Goal: Feedback & Contribution: Submit feedback/report problem

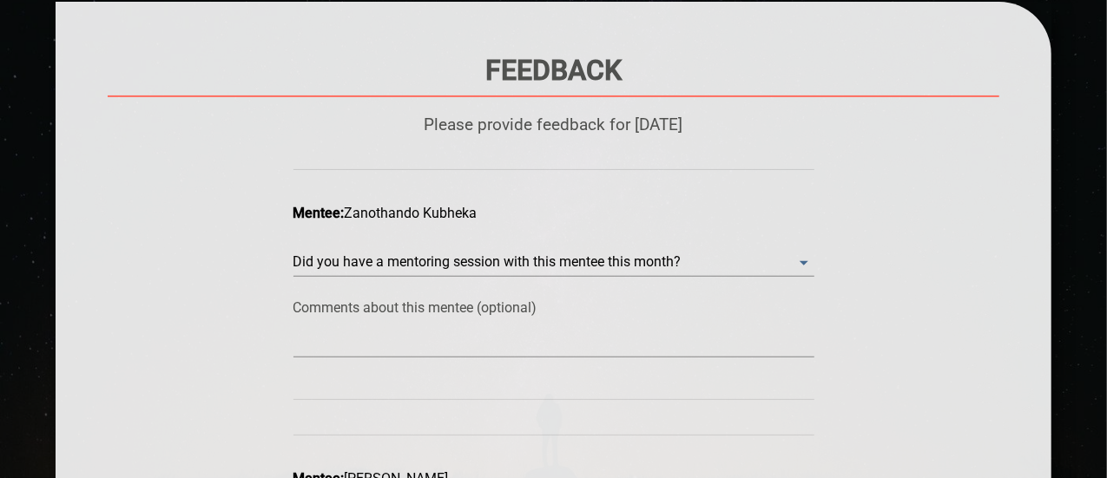
scroll to position [265, 0]
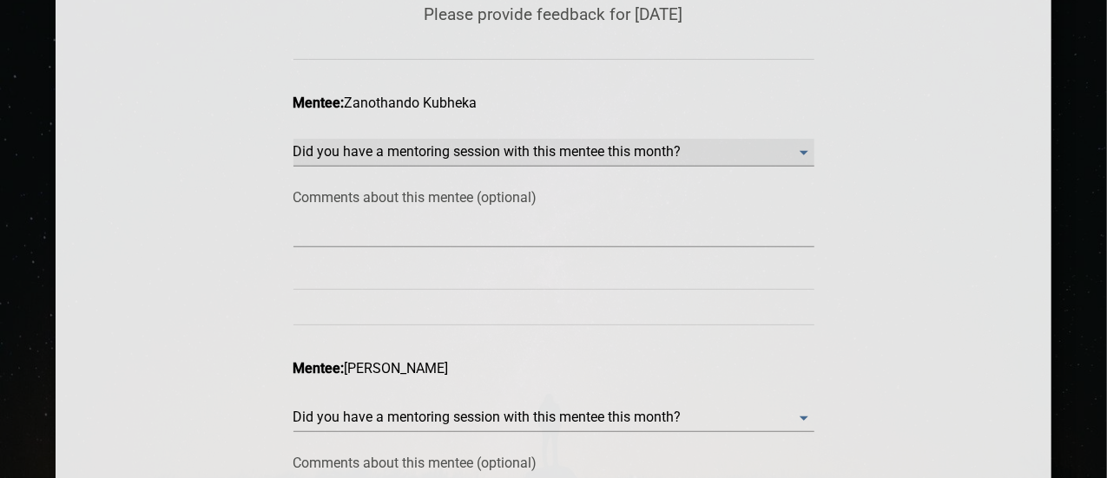
click at [555, 152] on month\? "​" at bounding box center [553, 153] width 521 height 28
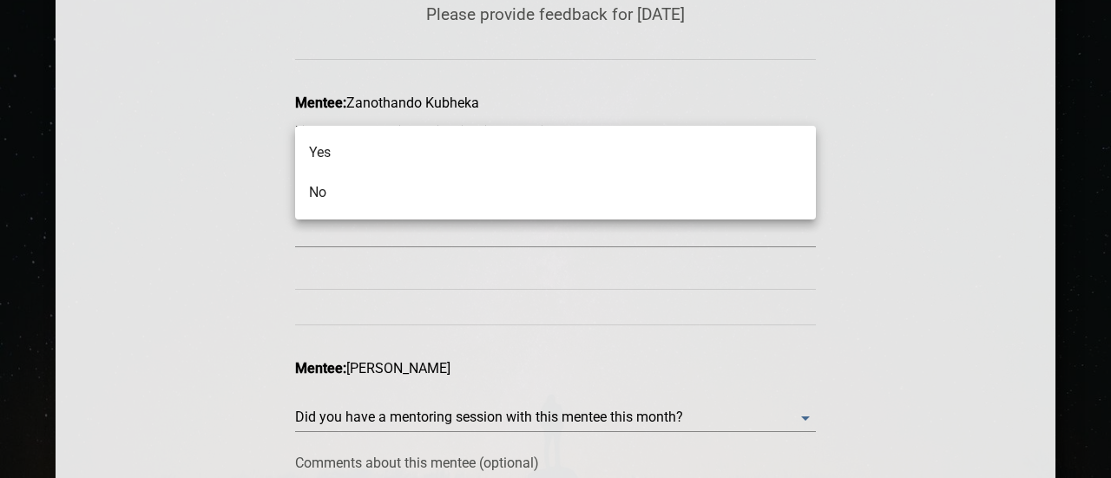
click at [535, 150] on li "Yes" at bounding box center [555, 153] width 521 height 40
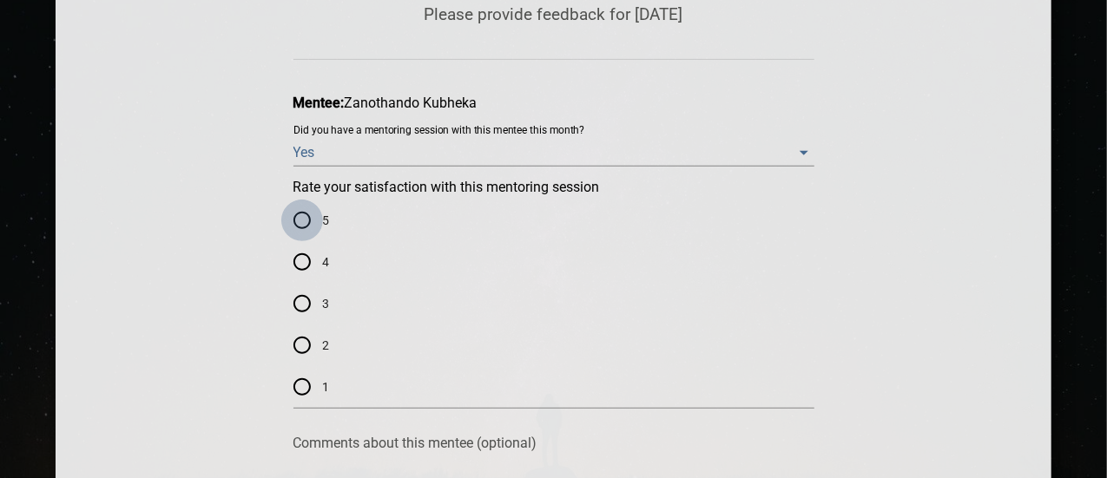
click at [303, 225] on input "5" at bounding box center [302, 221] width 42 height 42
radio input "true"
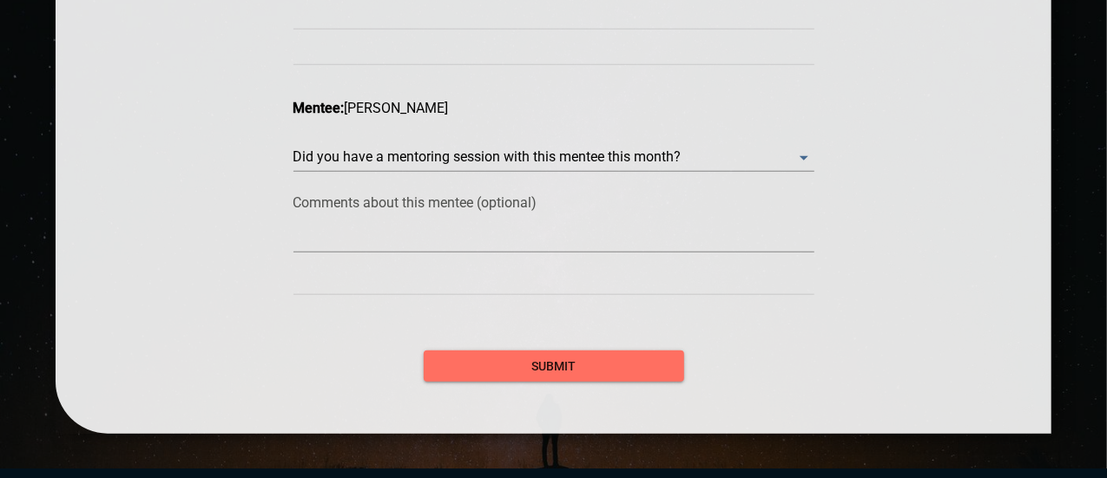
scroll to position [780, 0]
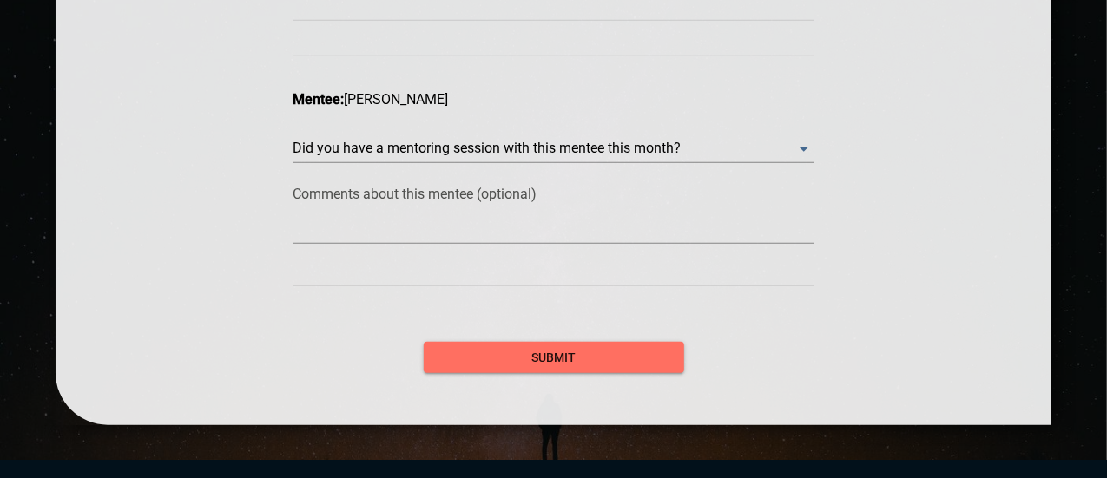
click at [502, 131] on div "Did you have a mentoring session with this mentee this month? ​" at bounding box center [553, 134] width 521 height 52
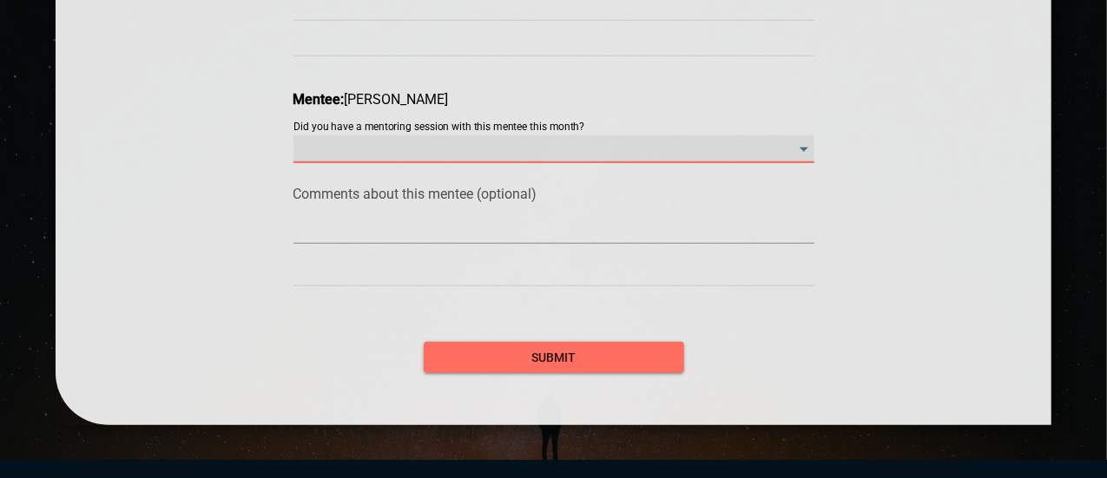
click at [505, 140] on month\? "​" at bounding box center [553, 149] width 521 height 28
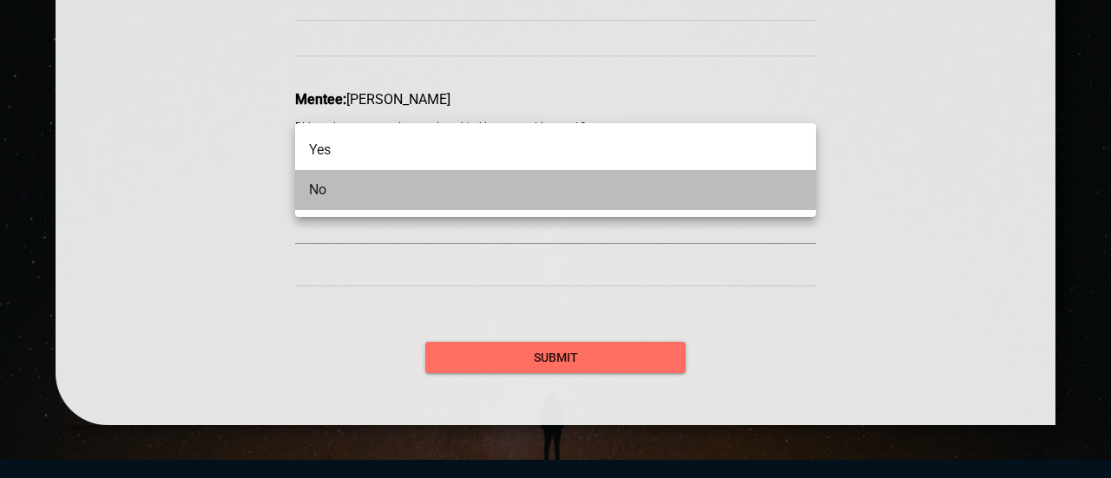
click at [382, 193] on li "No" at bounding box center [555, 190] width 521 height 40
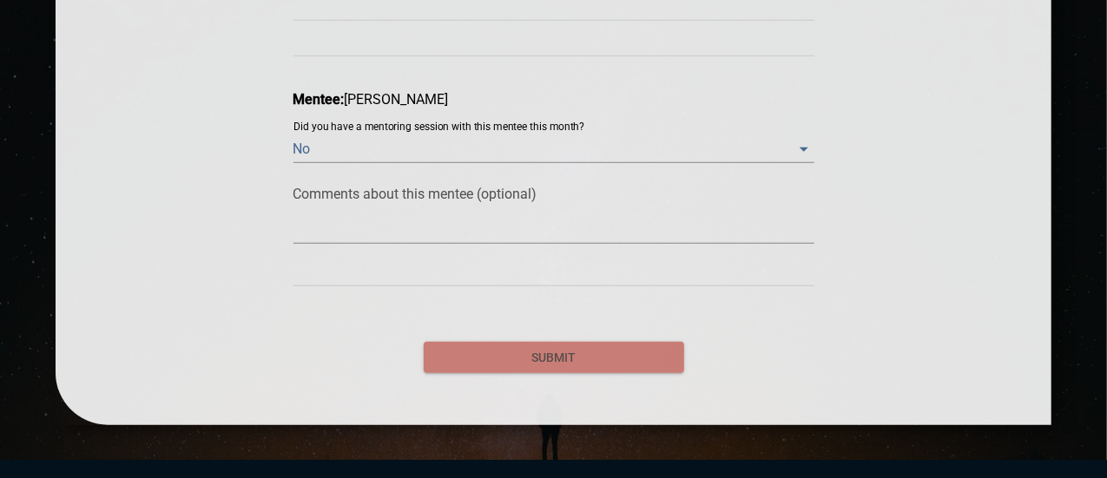
click at [500, 348] on span "submit" at bounding box center [554, 358] width 233 height 22
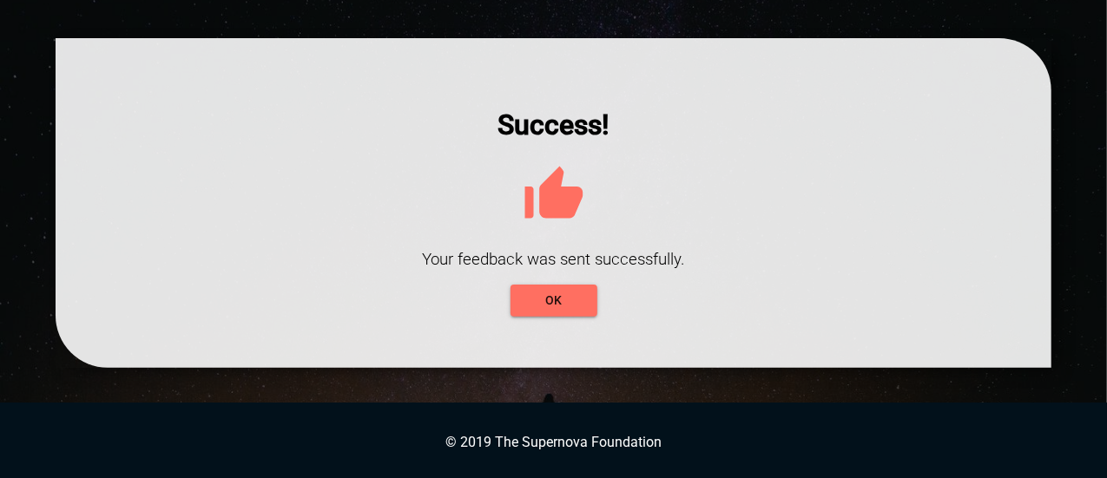
scroll to position [119, 0]
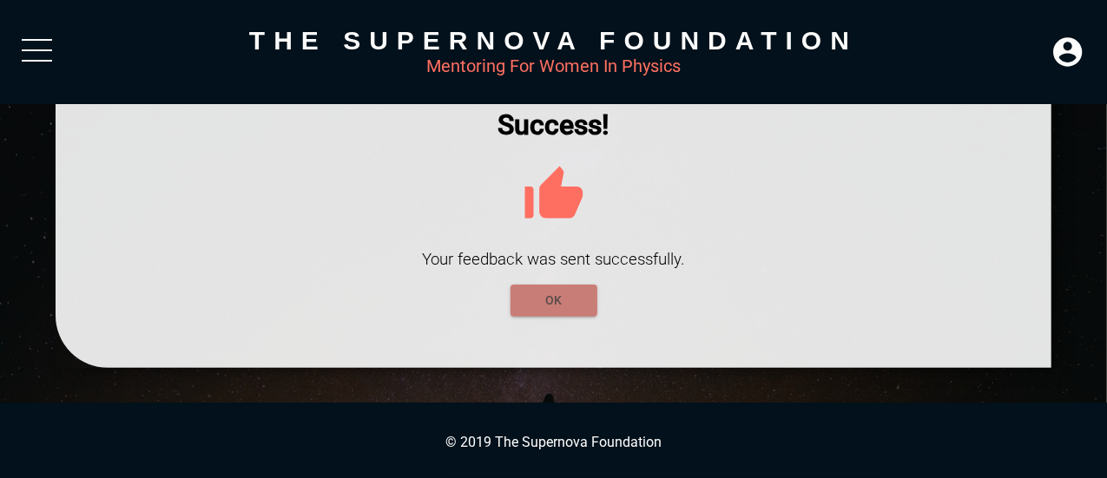
click at [579, 307] on span "OK" at bounding box center [553, 301] width 59 height 22
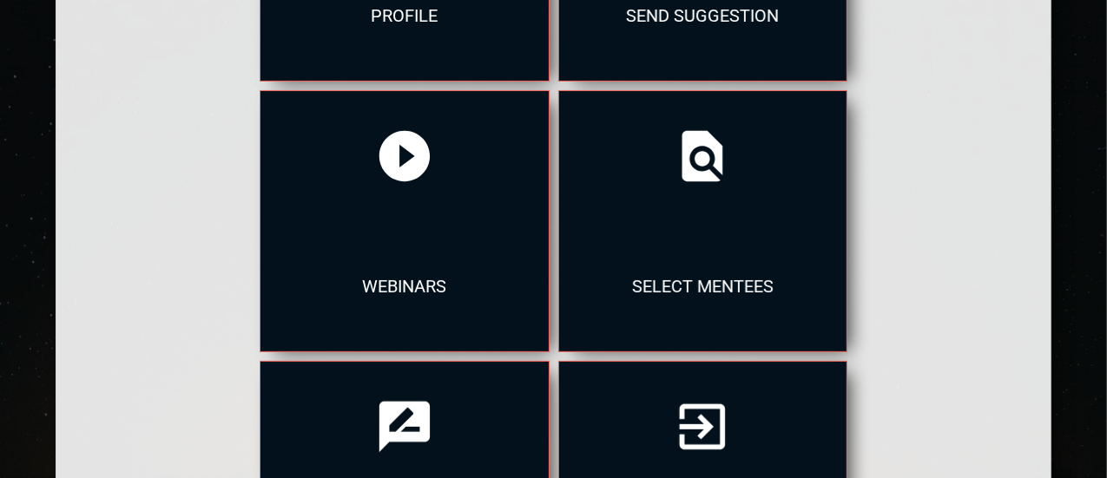
scroll to position [764, 0]
